Goal: Entertainment & Leisure: Consume media (video, audio)

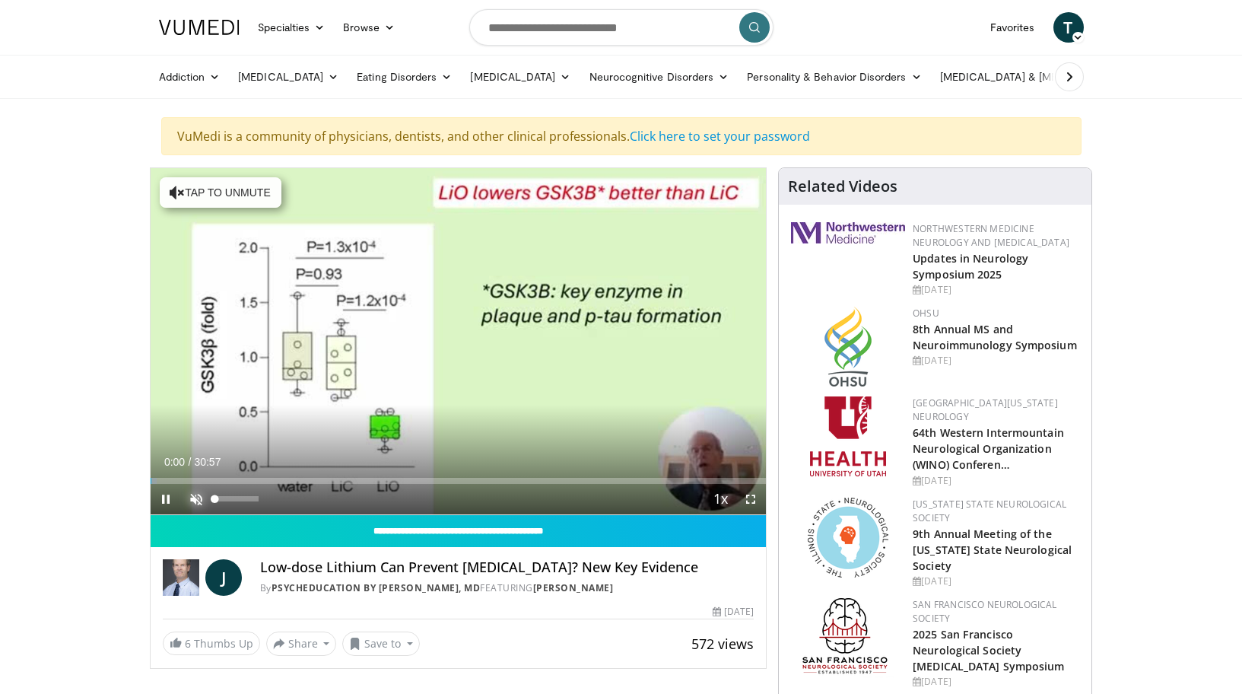
click at [195, 498] on span "Video Player" at bounding box center [196, 499] width 30 height 30
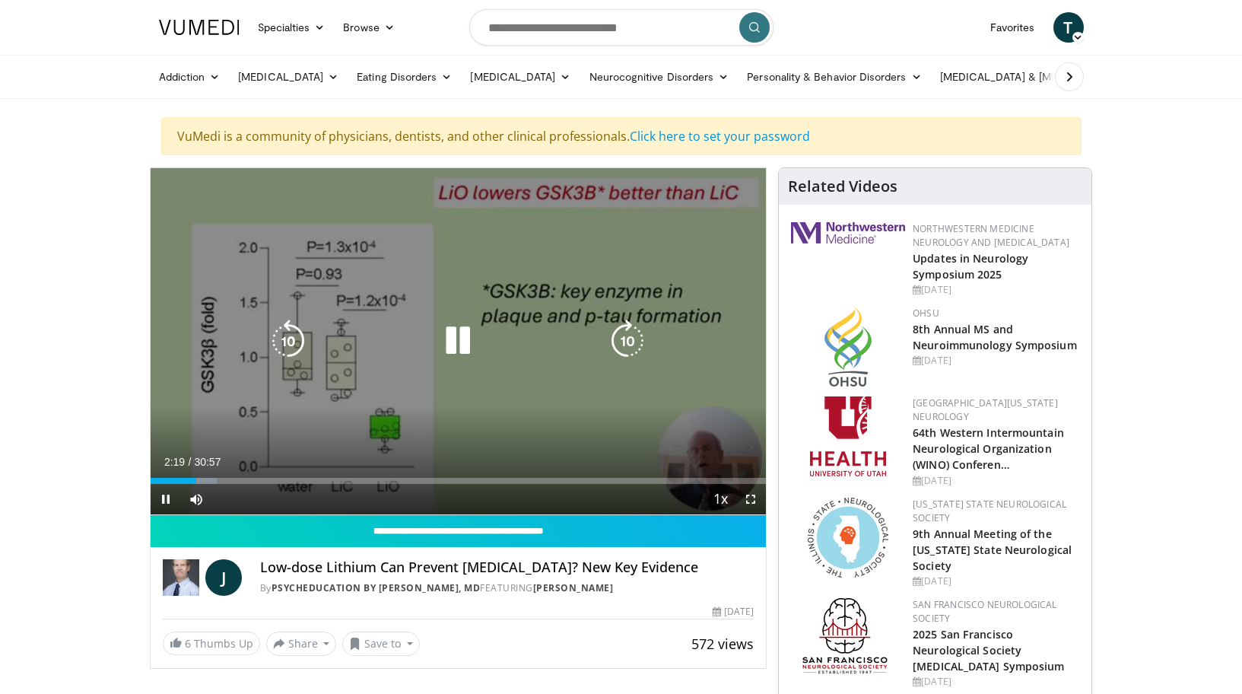
click at [555, 361] on div "10 seconds Tap to unmute" at bounding box center [459, 341] width 616 height 346
click at [463, 345] on icon "Video Player" at bounding box center [458, 341] width 43 height 43
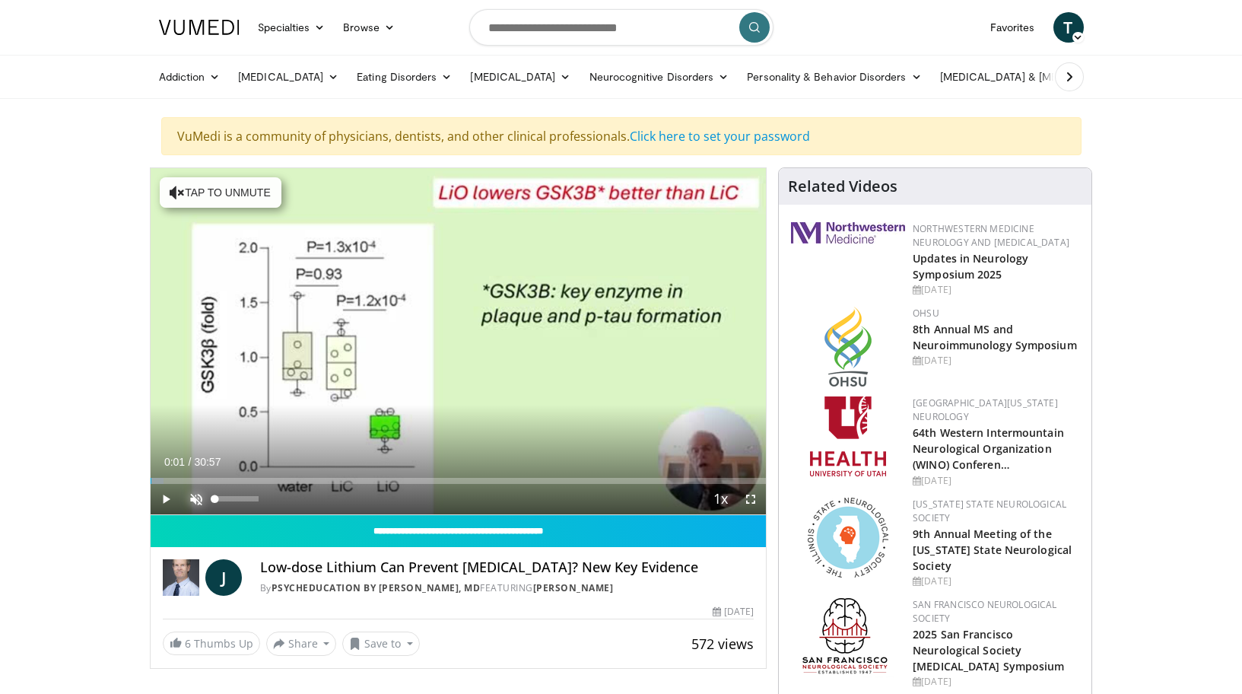
click at [195, 499] on span "Video Player" at bounding box center [196, 499] width 30 height 30
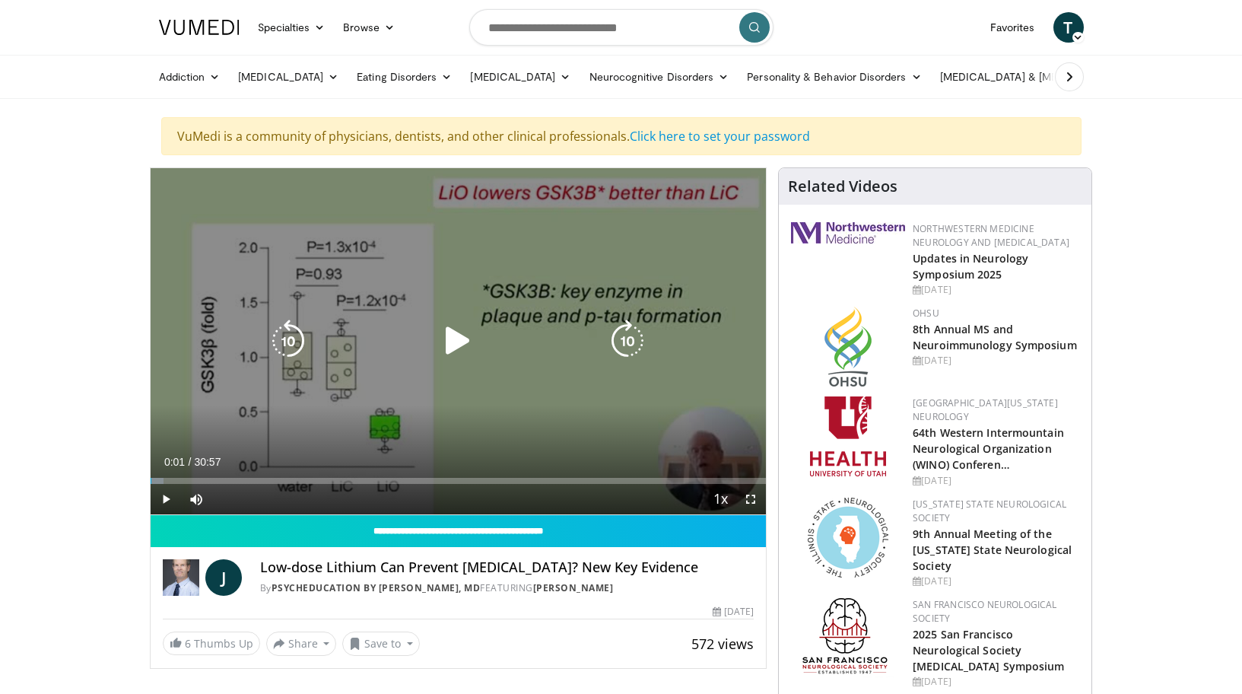
click at [451, 346] on icon "Video Player" at bounding box center [458, 341] width 43 height 43
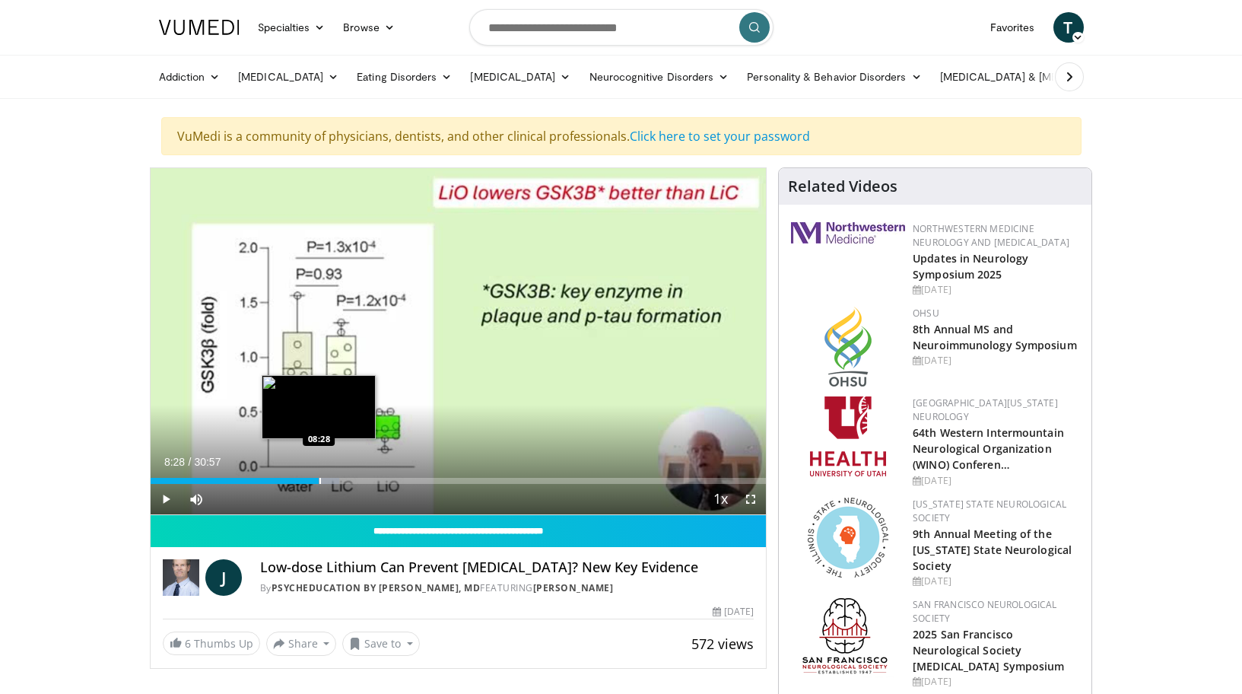
drag, startPoint x: 163, startPoint y: 480, endPoint x: 319, endPoint y: 482, distance: 156.0
click at [320, 482] on div "Progress Bar" at bounding box center [321, 481] width 2 height 6
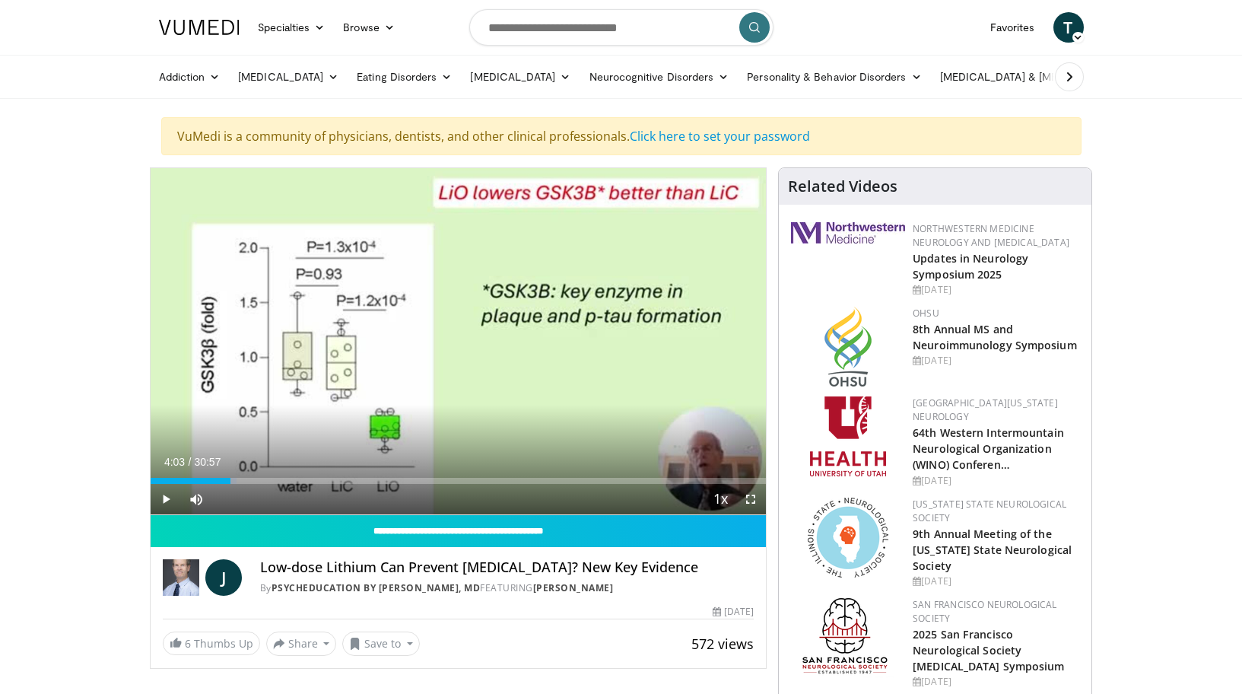
drag, startPoint x: 329, startPoint y: 481, endPoint x: 231, endPoint y: 483, distance: 98.9
click at [231, 483] on div "Loaded : 13.98% 04:03 04:19" at bounding box center [459, 481] width 616 height 6
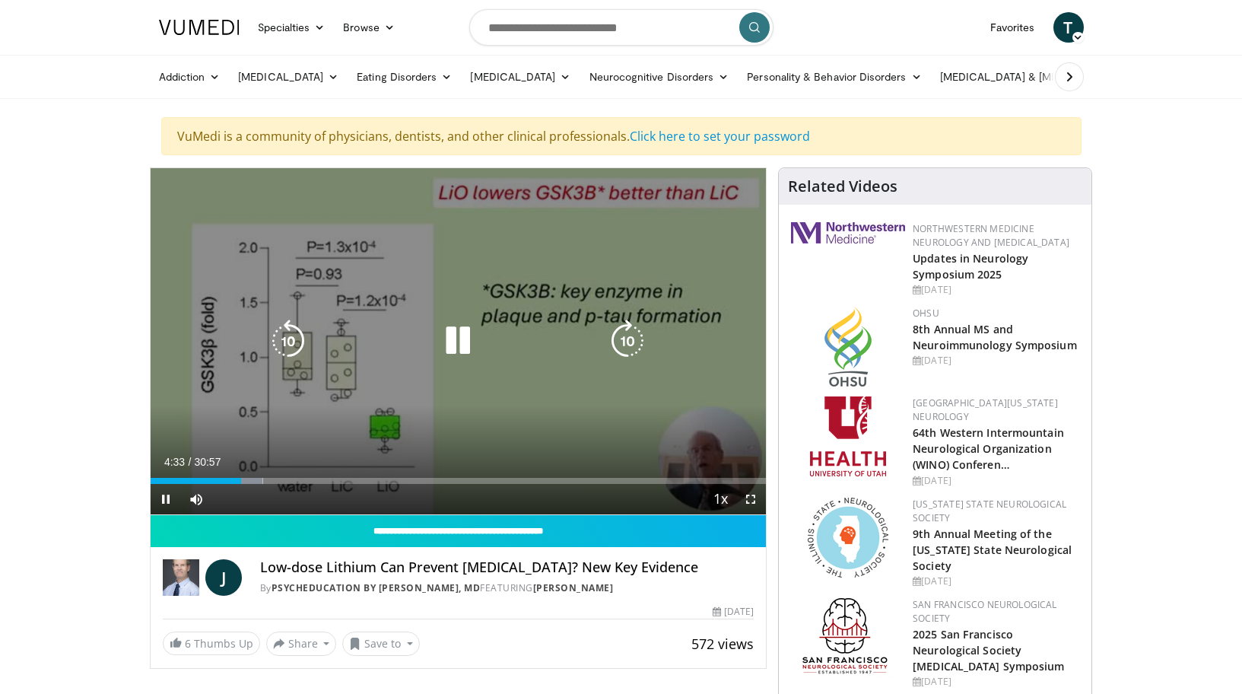
click at [459, 338] on icon "Video Player" at bounding box center [458, 341] width 43 height 43
